Goal: Task Accomplishment & Management: Manage account settings

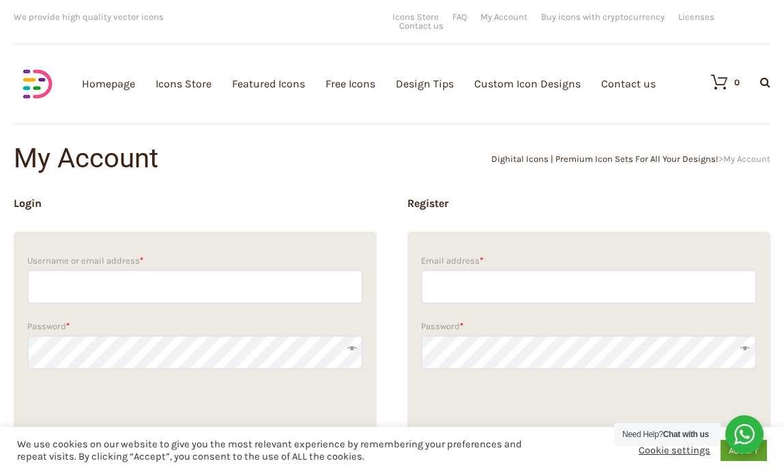
click at [183, 283] on input "Username or email address *" at bounding box center [195, 287] width 336 height 34
type input "head@fabros-team.com"
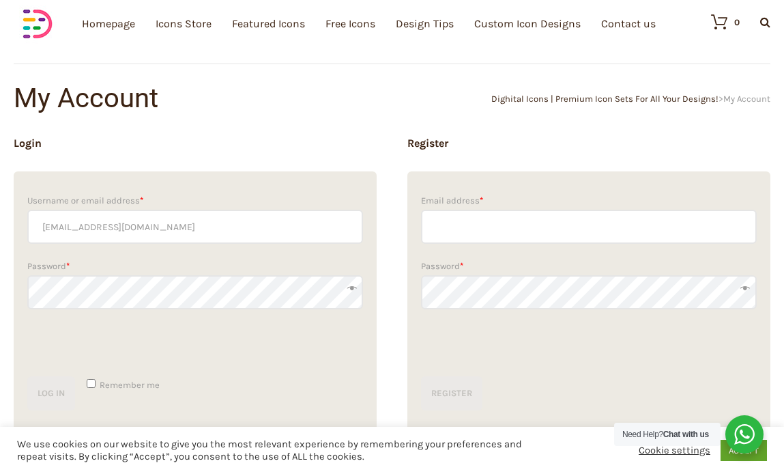
scroll to position [76, 0]
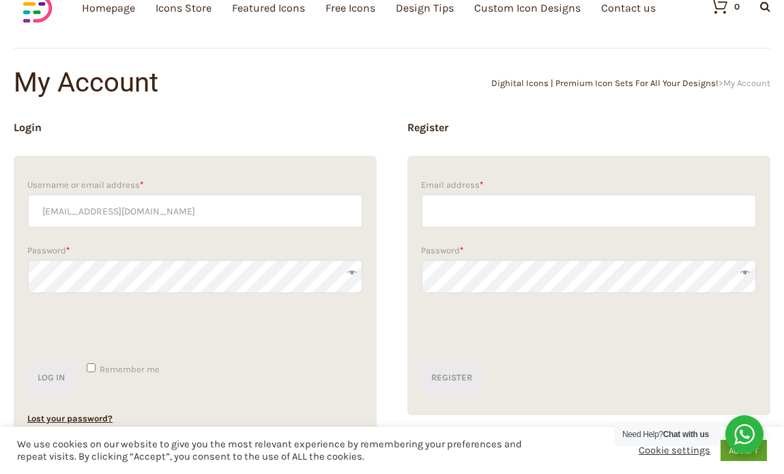
click at [27, 360] on button "Log in" at bounding box center [51, 377] width 48 height 34
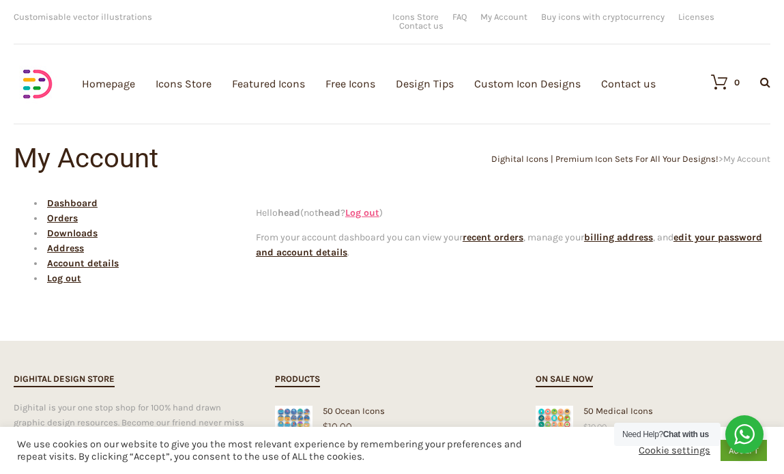
click at [374, 207] on link "Log out" at bounding box center [362, 213] width 34 height 12
